Goal: Task Accomplishment & Management: Manage account settings

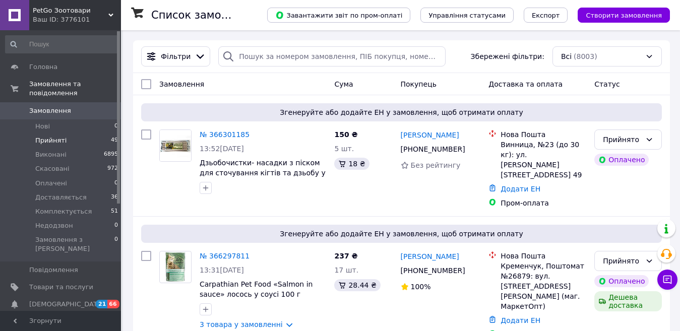
click at [69, 134] on li "Прийняті 49" at bounding box center [62, 141] width 124 height 14
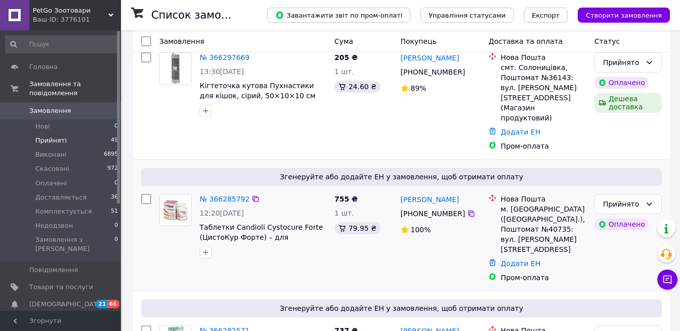
scroll to position [403, 0]
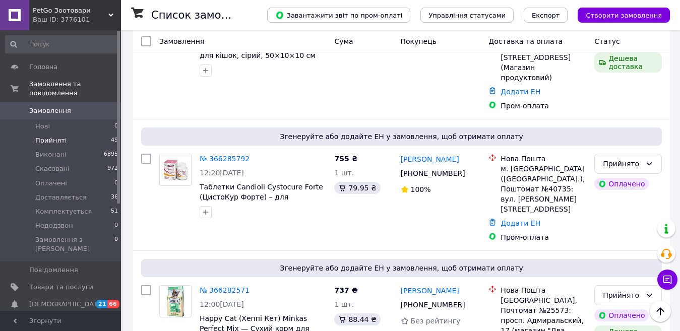
click at [102, 134] on li "Прийняті 49" at bounding box center [62, 141] width 124 height 14
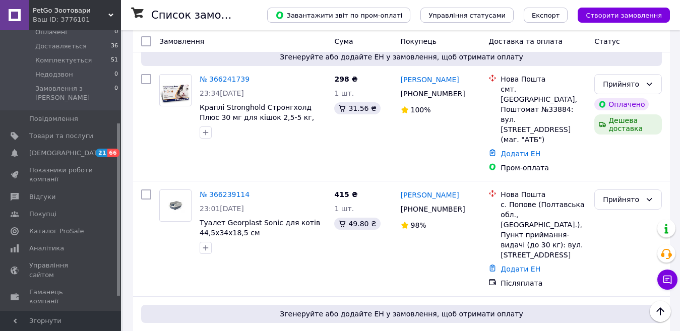
scroll to position [2269, 0]
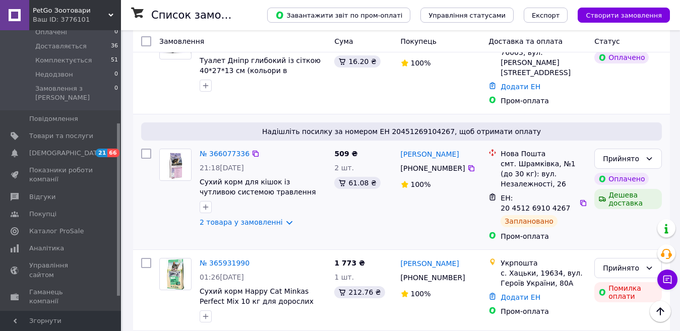
scroll to position [636, 0]
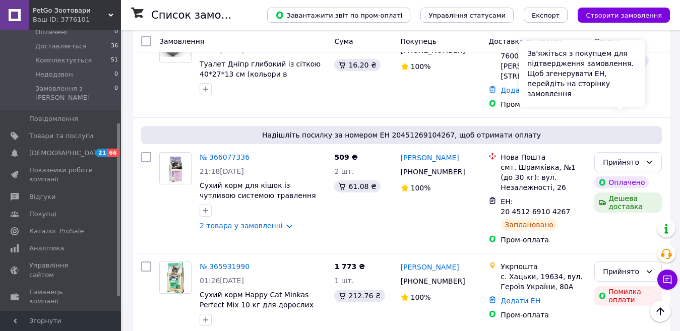
click at [625, 95] on div "Зв'яжіться з покупцем для підтвердження замовлення. Щоб згенерувати ЕН, перейді…" at bounding box center [582, 73] width 126 height 67
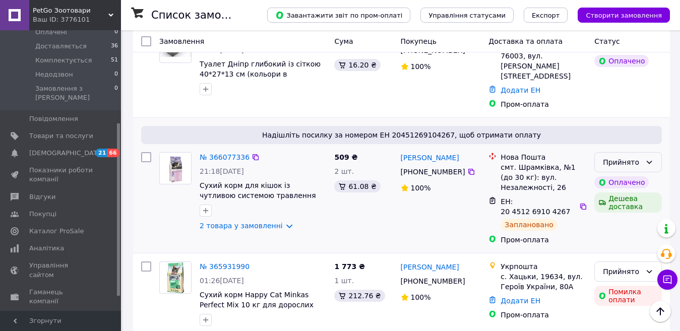
click at [653, 152] on div "Прийнято" at bounding box center [628, 162] width 68 height 20
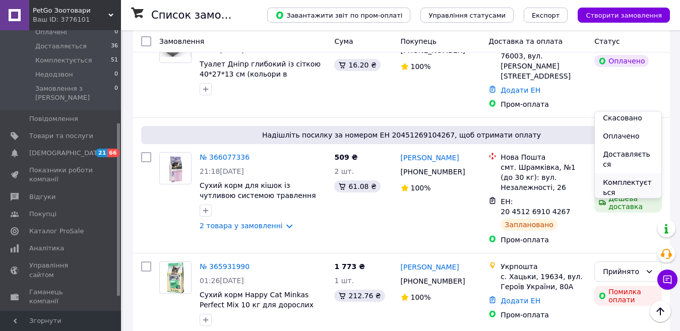
scroll to position [32, 0]
click at [637, 164] on li "Комплектується" at bounding box center [628, 176] width 67 height 28
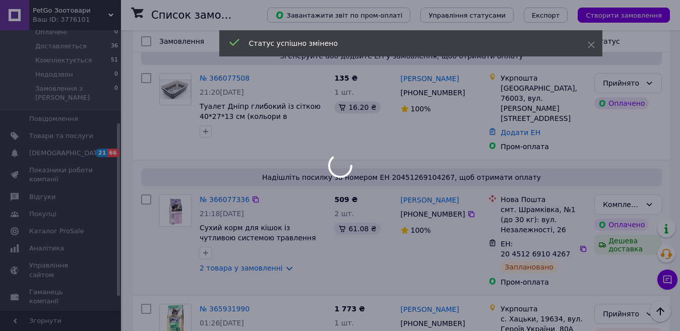
scroll to position [535, 0]
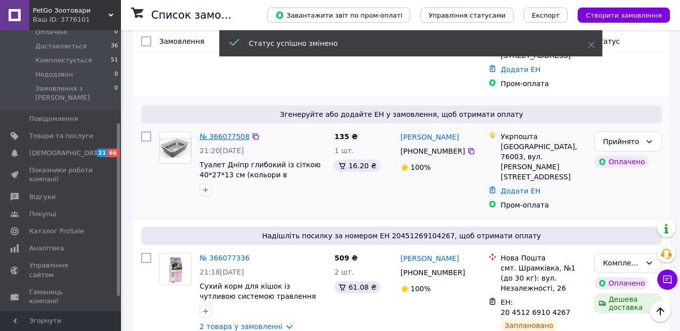
click at [225, 133] on link "№ 366077508" at bounding box center [225, 137] width 50 height 8
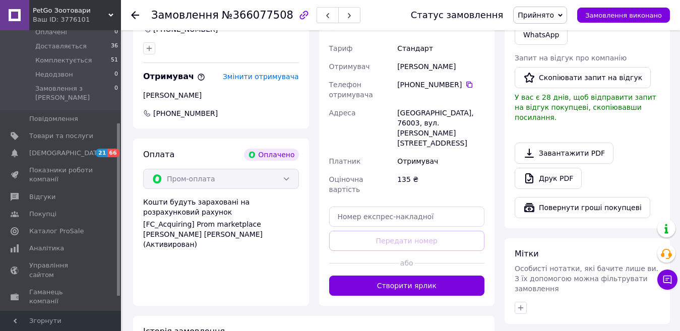
scroll to position [353, 0]
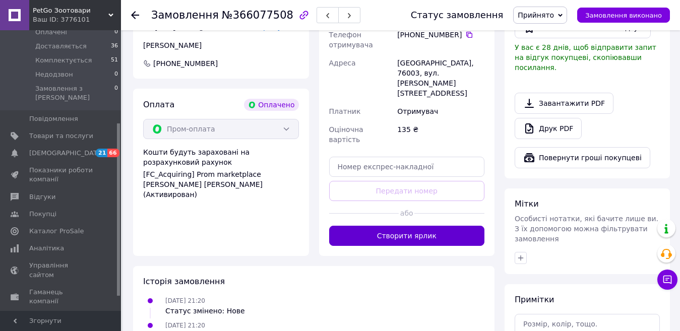
click at [416, 226] on button "Створити ярлик" at bounding box center [407, 236] width 156 height 20
click at [232, 17] on span "№366077508" at bounding box center [258, 15] width 72 height 12
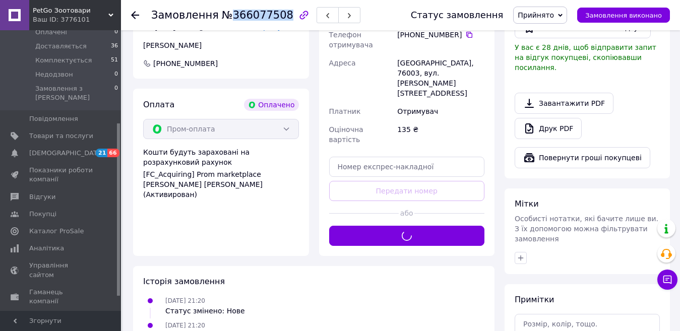
click at [232, 17] on span "№366077508" at bounding box center [258, 15] width 72 height 12
copy span "366077508"
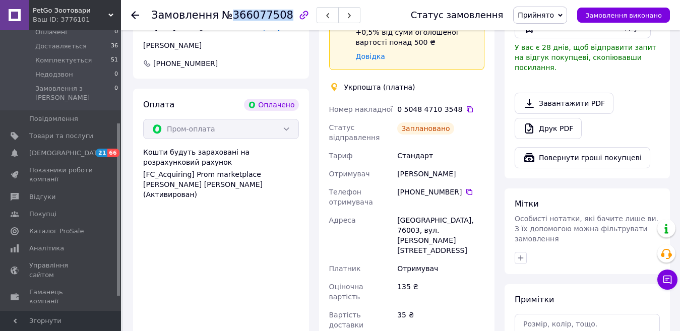
scroll to position [303, 0]
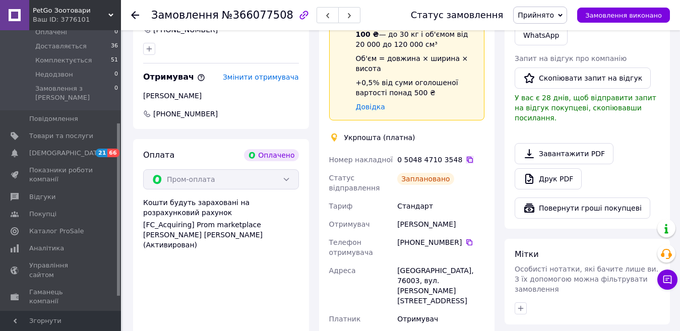
click at [466, 156] on icon at bounding box center [470, 160] width 8 height 8
click at [554, 18] on span "Прийнято" at bounding box center [536, 15] width 36 height 8
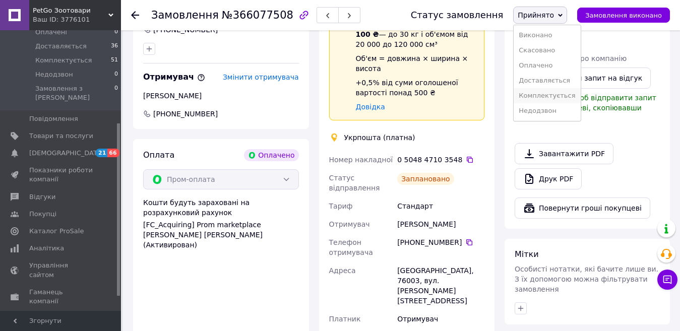
click at [561, 93] on li "Комплектується" at bounding box center [547, 95] width 67 height 15
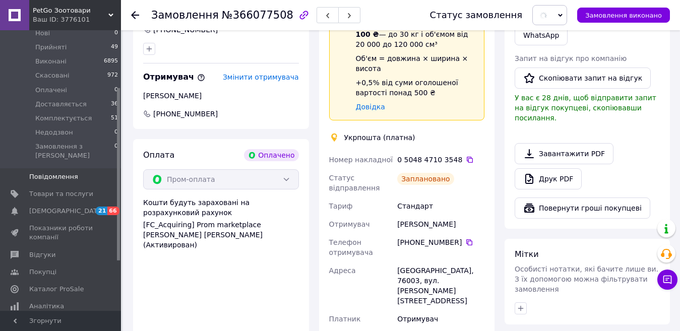
scroll to position [0, 0]
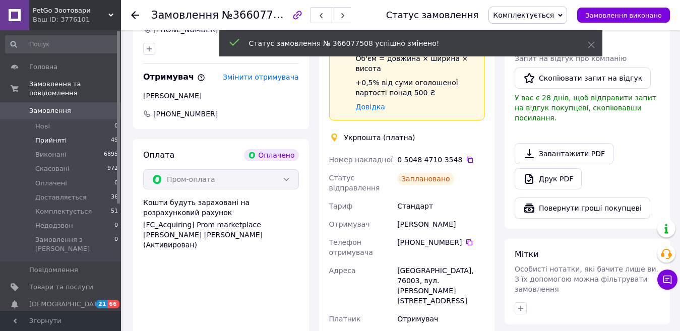
click at [59, 136] on span "Прийняті" at bounding box center [50, 140] width 31 height 9
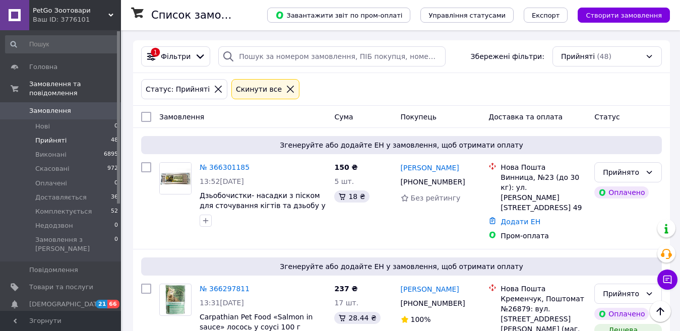
scroll to position [2269, 0]
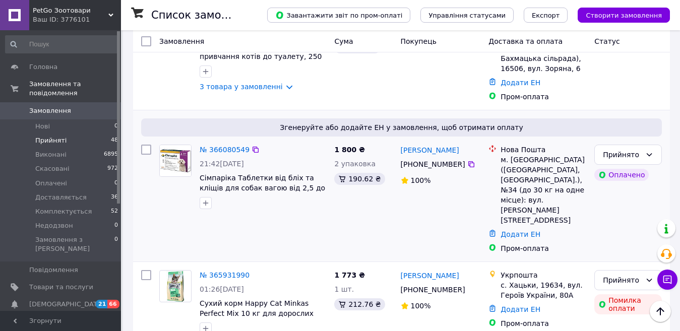
scroll to position [352, 0]
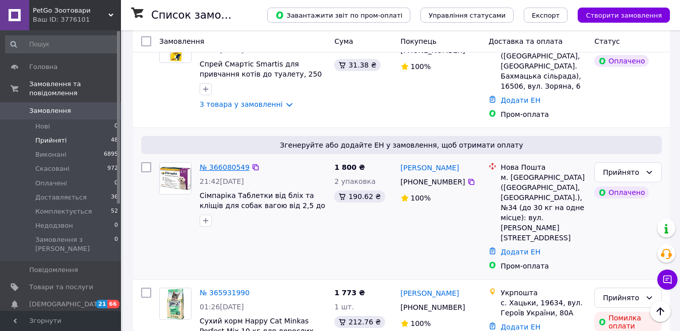
click at [218, 163] on link "№ 366080549" at bounding box center [225, 167] width 50 height 8
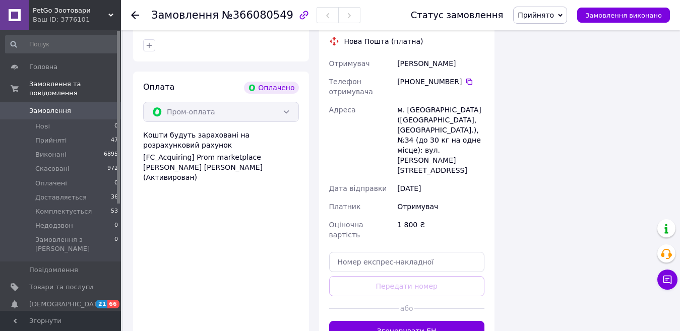
scroll to position [352, 0]
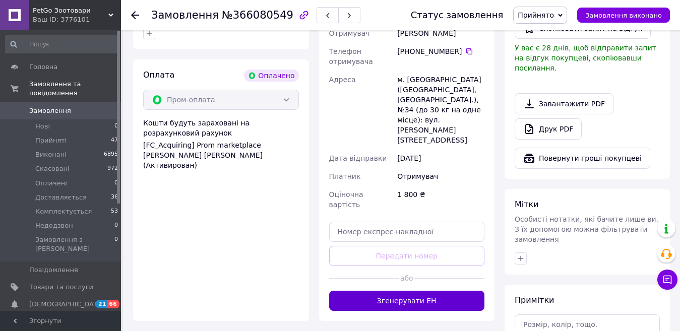
click at [391, 291] on button "Згенерувати ЕН" at bounding box center [407, 301] width 156 height 20
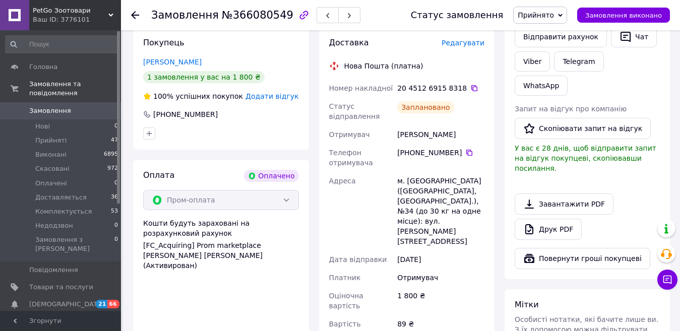
scroll to position [252, 0]
click at [471, 86] on icon at bounding box center [474, 89] width 6 height 6
click at [247, 16] on span "№366080549" at bounding box center [258, 15] width 72 height 12
copy span "366080549"
